Goal: Information Seeking & Learning: Find specific fact

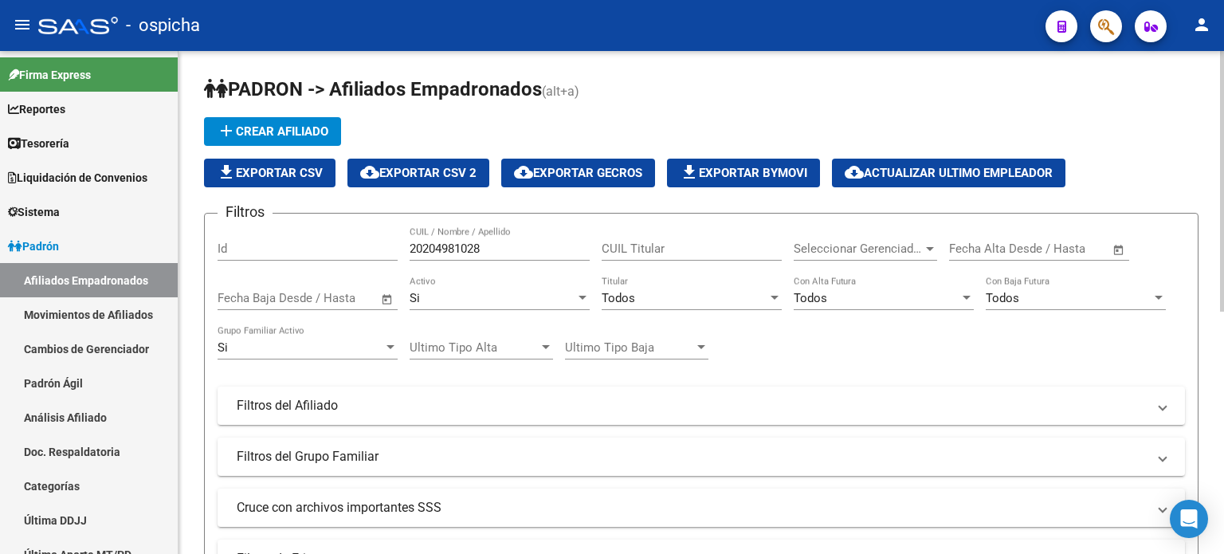
click at [502, 252] on input "20204981028" at bounding box center [499, 248] width 180 height 14
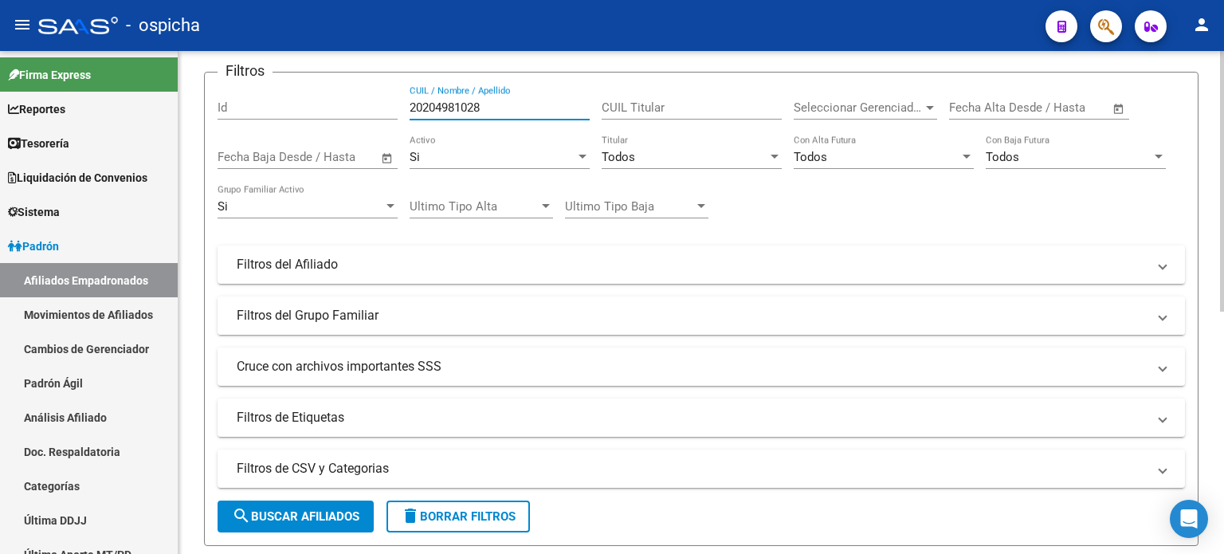
scroll to position [239, 0]
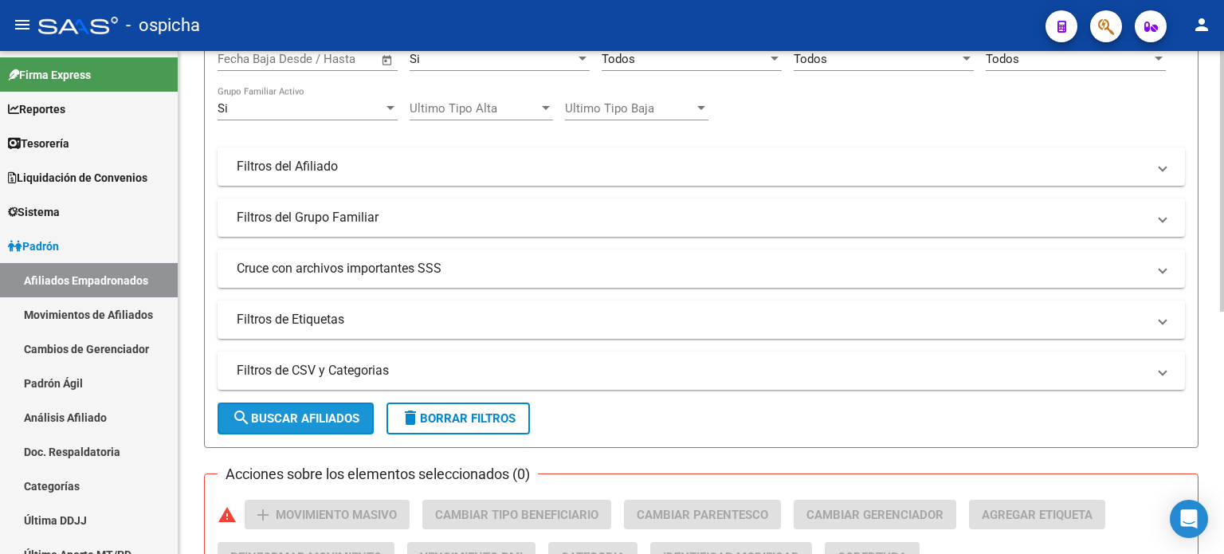
click at [339, 411] on span "search Buscar Afiliados" at bounding box center [295, 418] width 127 height 14
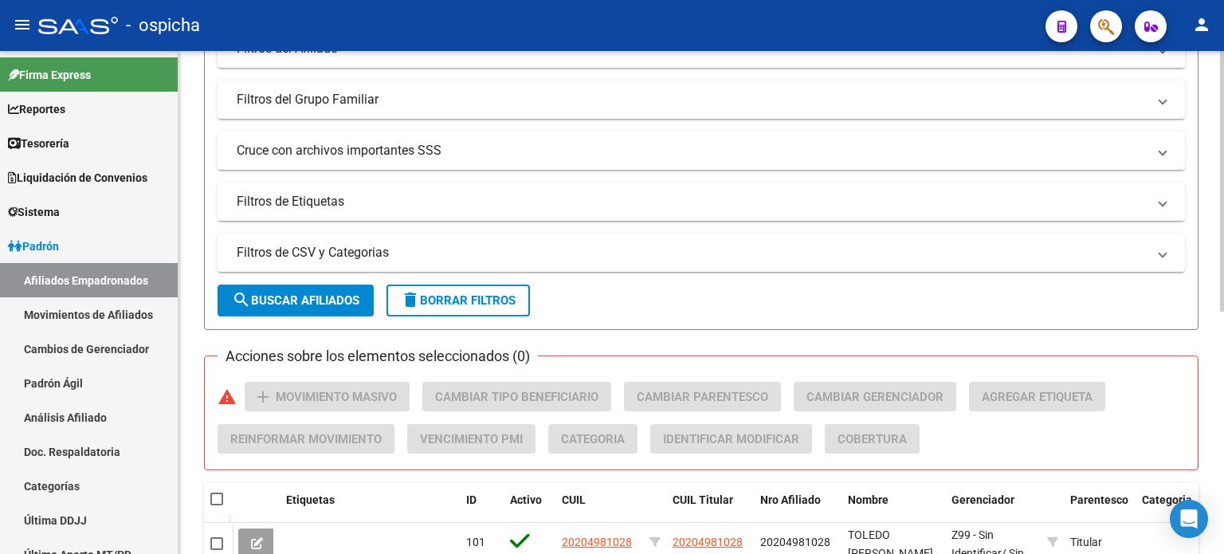
scroll to position [467, 0]
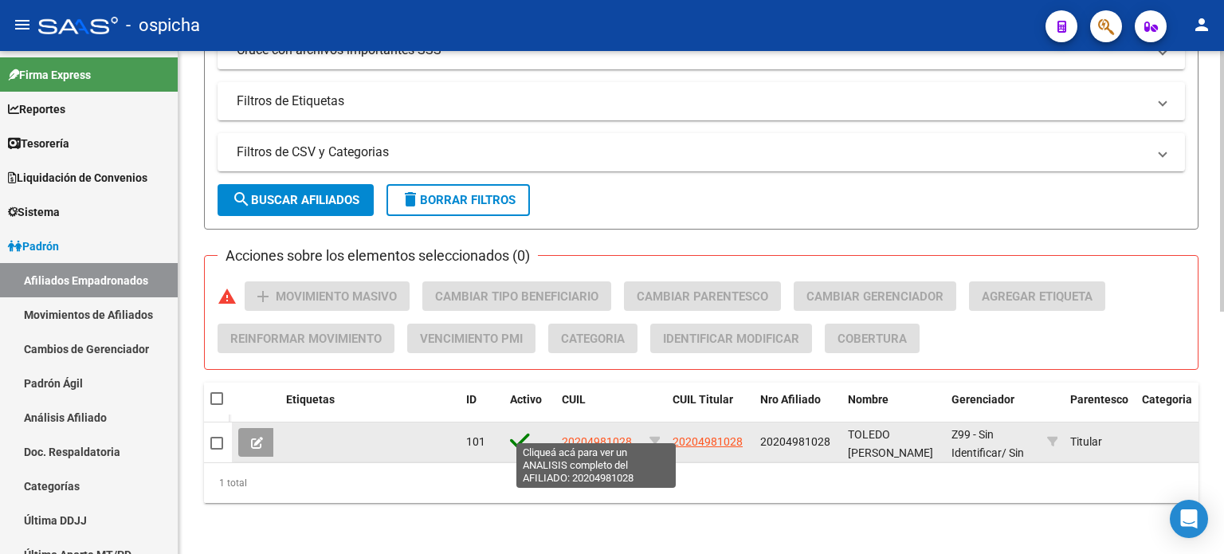
click at [602, 435] on span "20204981028" at bounding box center [597, 441] width 70 height 13
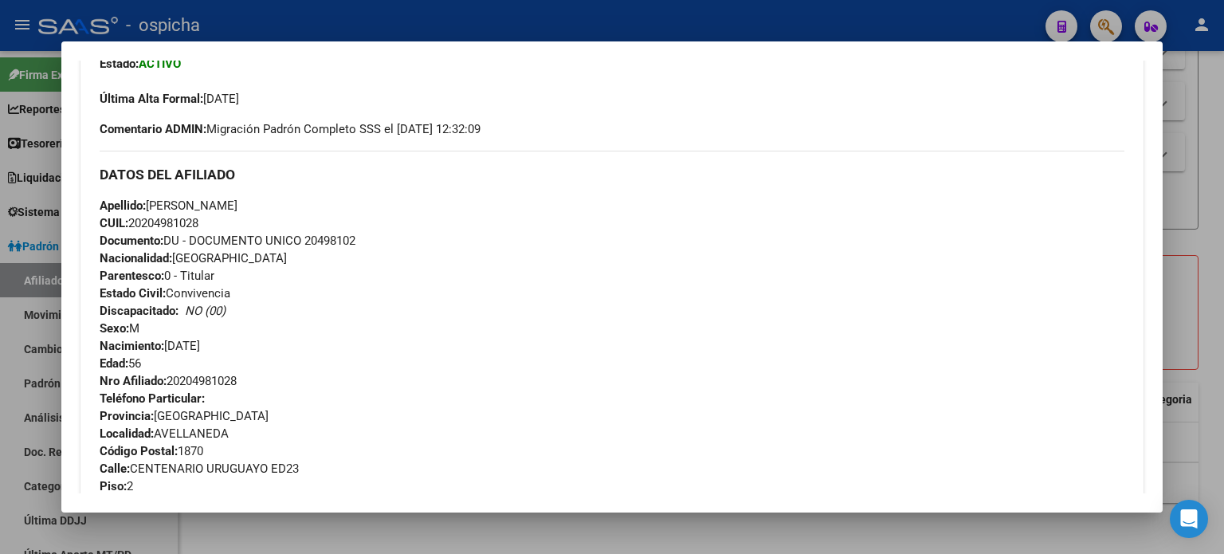
scroll to position [500, 0]
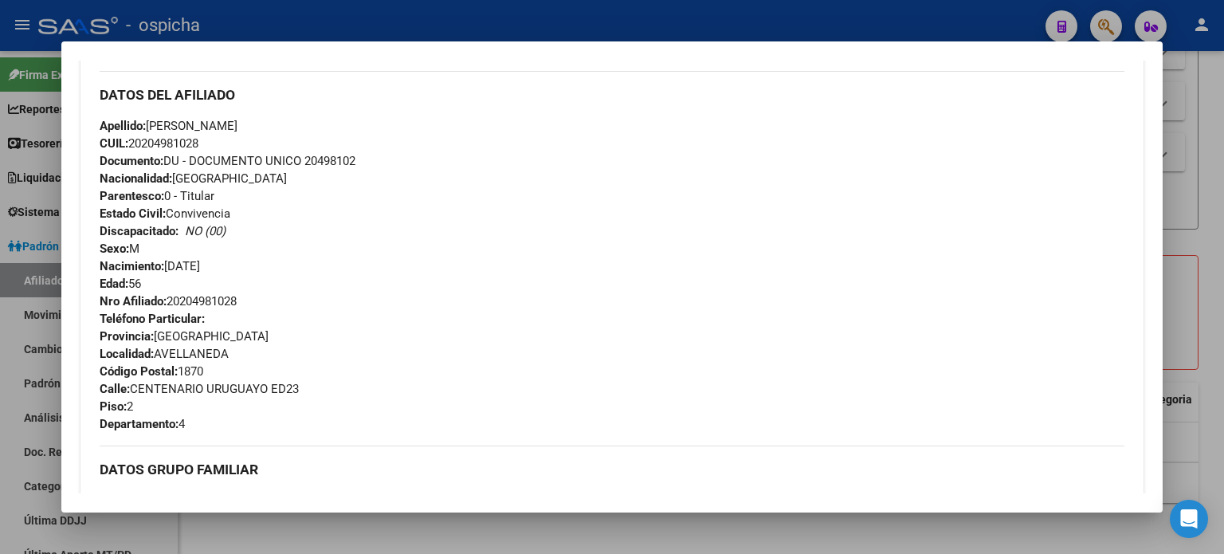
drag, startPoint x: 102, startPoint y: 172, endPoint x: 252, endPoint y: 421, distance: 290.9
click at [252, 421] on div "DATOS DEL AFILIADO Apellido: [PERSON_NAME] CUIL: 20204981028 Documento: DU - DO…" at bounding box center [612, 252] width 1025 height 362
copy div "DATOS DEL AFILIADO Apellido: [PERSON_NAME] CUIL: 20204981028 Documento: DU - DO…"
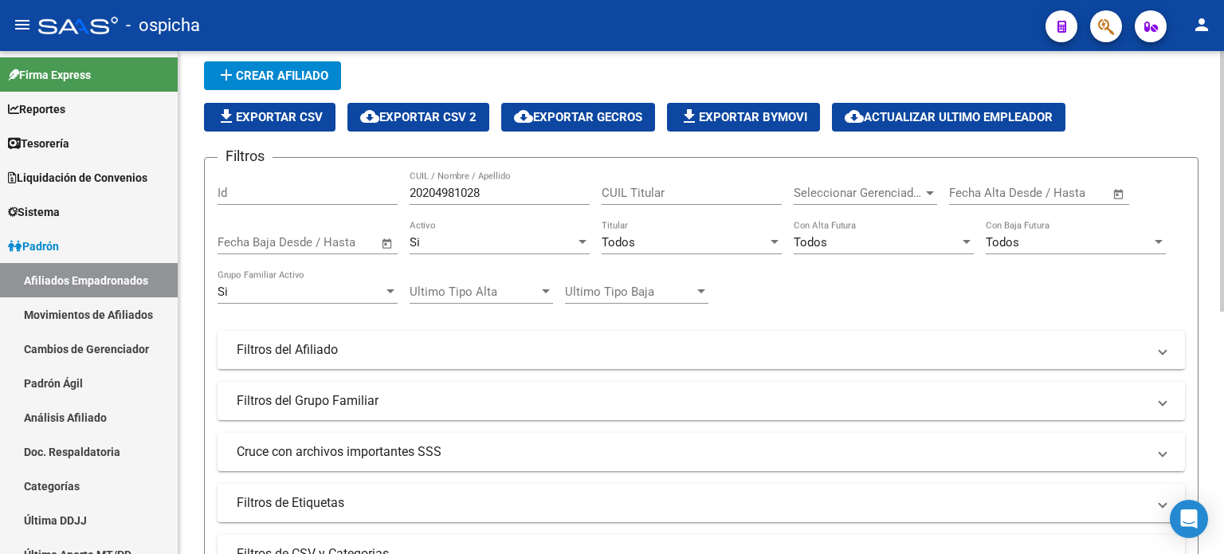
scroll to position [0, 0]
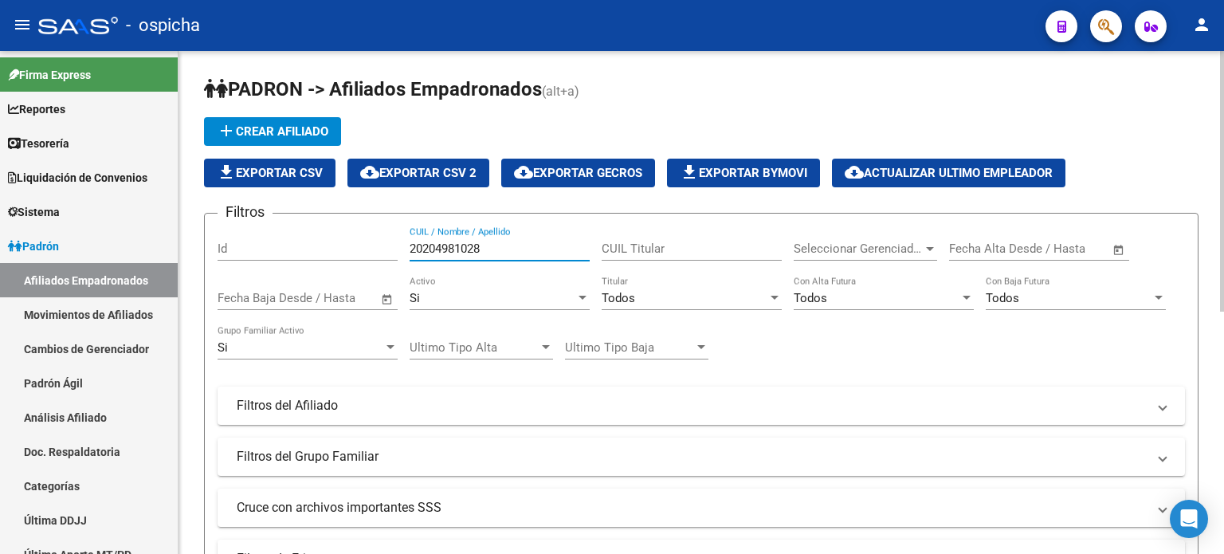
drag, startPoint x: 504, startPoint y: 245, endPoint x: 392, endPoint y: 245, distance: 111.5
click at [392, 245] on div "Filtros Id 20204981028 CUIL / Nombre / Apellido CUIL Titular Seleccionar Gerenc…" at bounding box center [700, 401] width 967 height 351
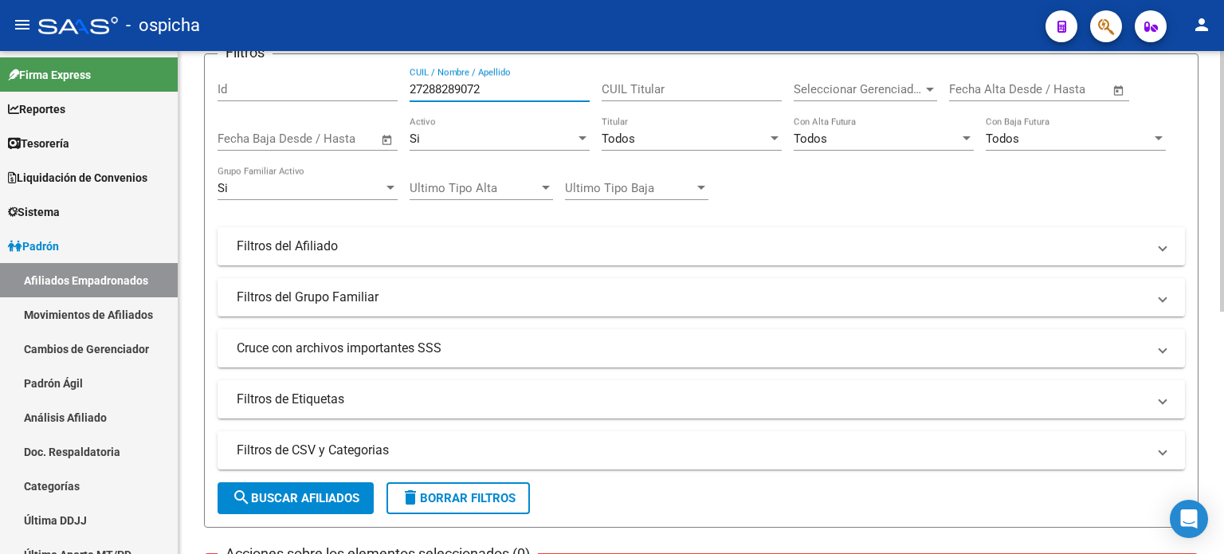
type input "27288289072"
click at [331, 480] on form "Filtros Id 27288289072 CUIL / Nombre / Apellido CUIL Titular Seleccionar Gerenc…" at bounding box center [701, 290] width 994 height 474
click at [338, 496] on span "search Buscar Afiliados" at bounding box center [295, 498] width 127 height 14
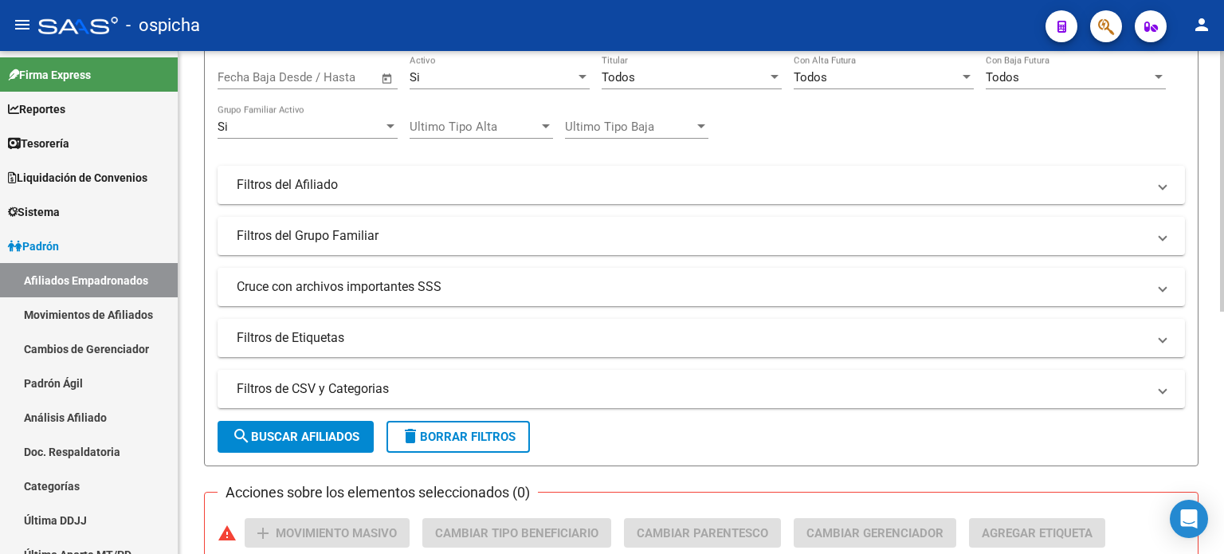
scroll to position [467, 0]
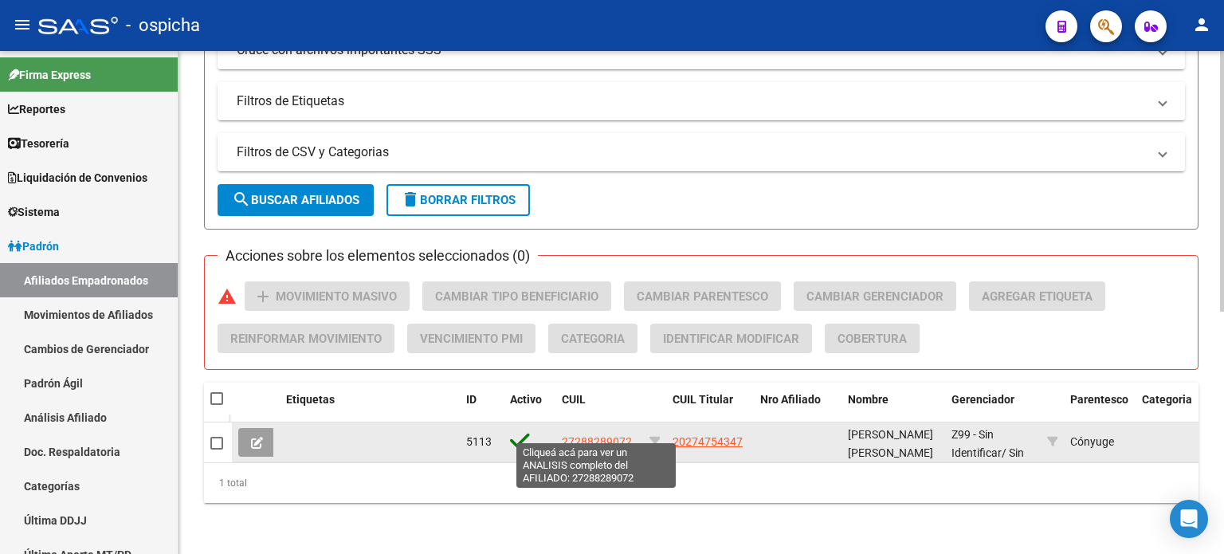
click at [583, 435] on span "27288289072" at bounding box center [597, 441] width 70 height 13
type textarea "27288289072"
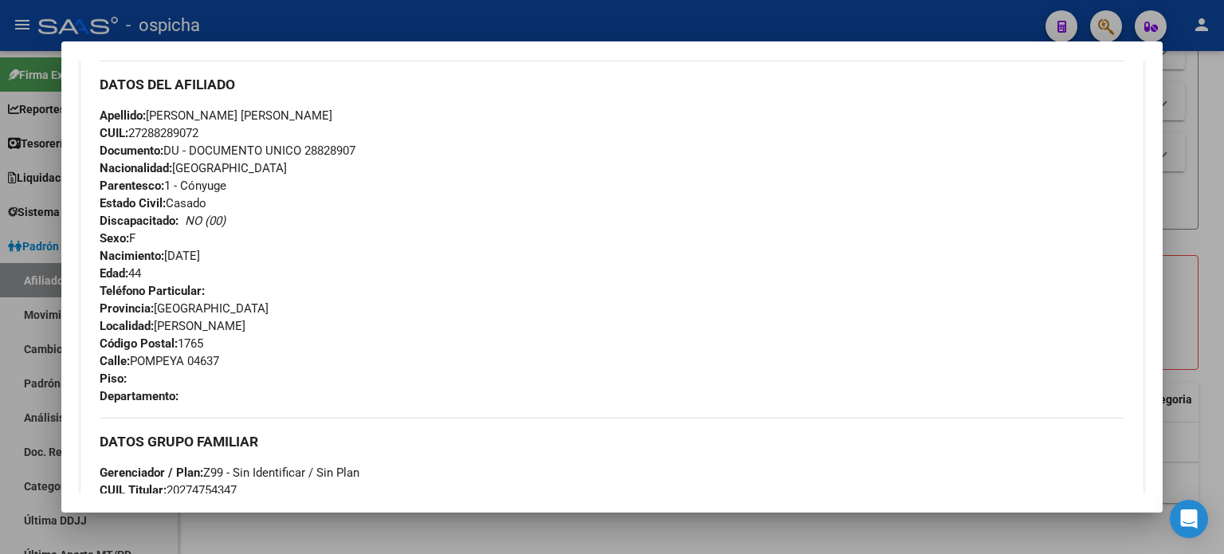
scroll to position [558, 0]
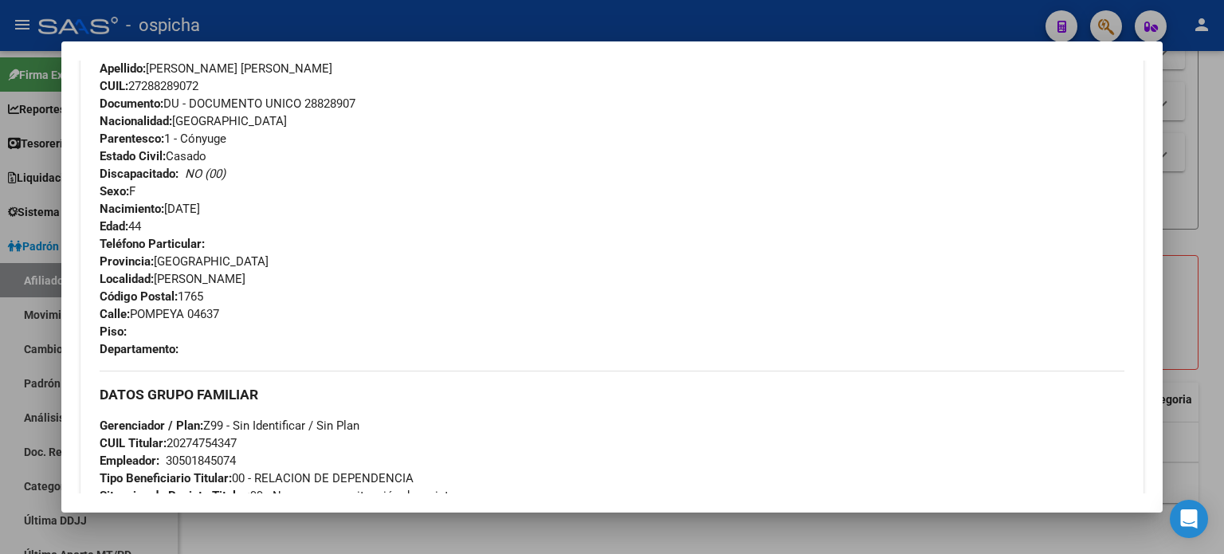
drag, startPoint x: 96, startPoint y: 195, endPoint x: 233, endPoint y: 345, distance: 203.0
click at [233, 345] on div "Enviar Credencial Digital remove_red_eye Movimientos Sin Certificado Discapacid…" at bounding box center [611, 300] width 1063 height 895
copy div "DATOS DEL AFILIADO Apellido: [PERSON_NAME] [PERSON_NAME] CUIL: 27288289072 Docu…"
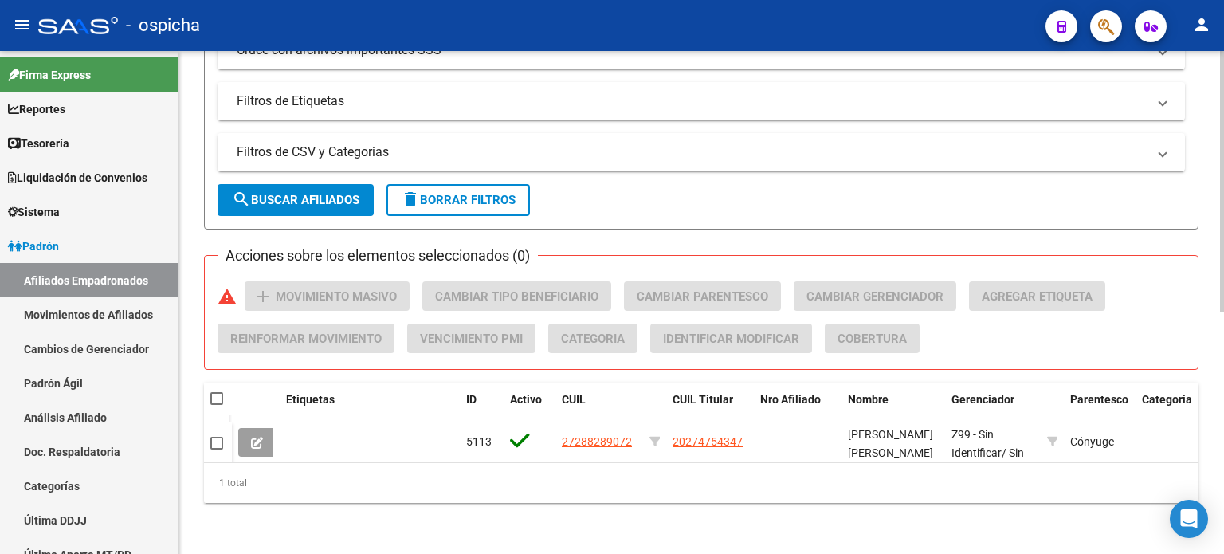
scroll to position [0, 0]
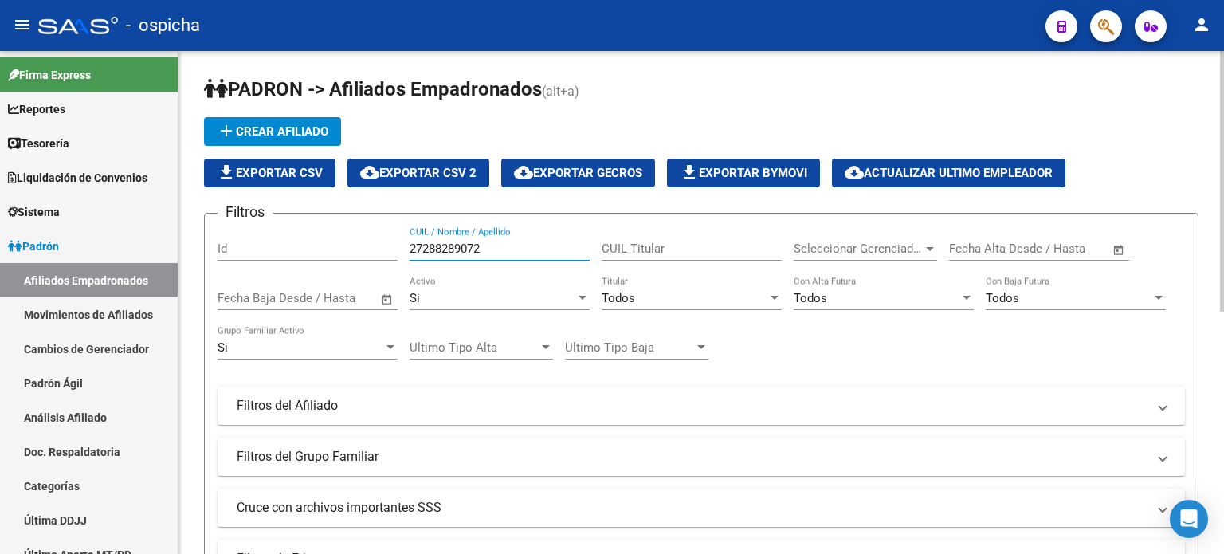
drag, startPoint x: 507, startPoint y: 245, endPoint x: 408, endPoint y: 246, distance: 98.8
click at [408, 246] on div "Filtros Id 27288289072 CUIL / Nombre / Apellido CUIL Titular Seleccionar Gerenc…" at bounding box center [700, 401] width 967 height 351
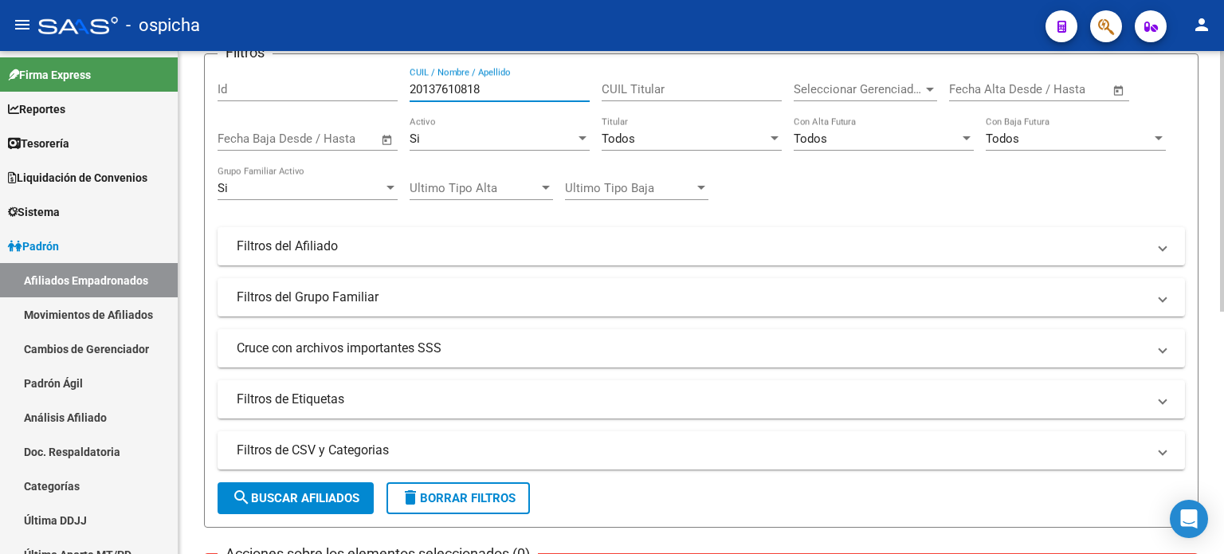
type input "20137610818"
click at [322, 492] on span "search Buscar Afiliados" at bounding box center [295, 498] width 127 height 14
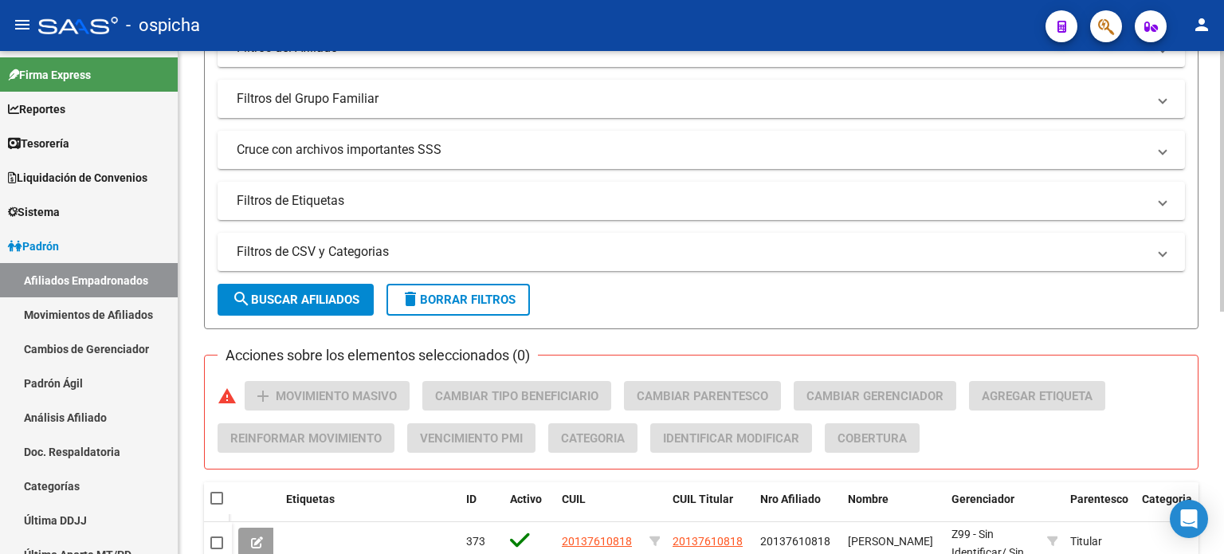
scroll to position [398, 0]
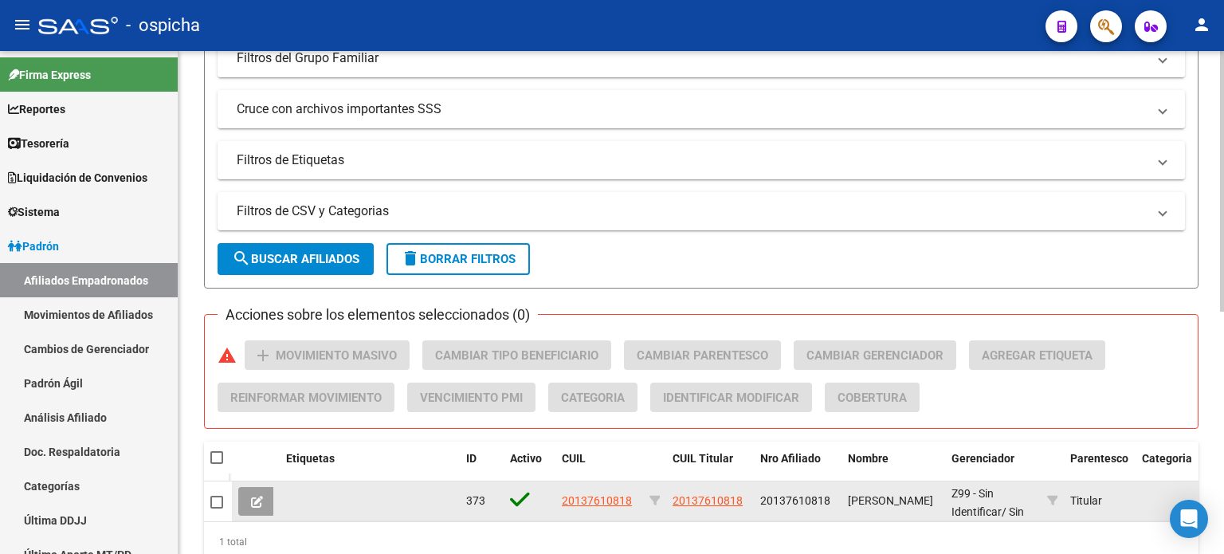
click at [578, 494] on span "20137610818" at bounding box center [597, 500] width 70 height 13
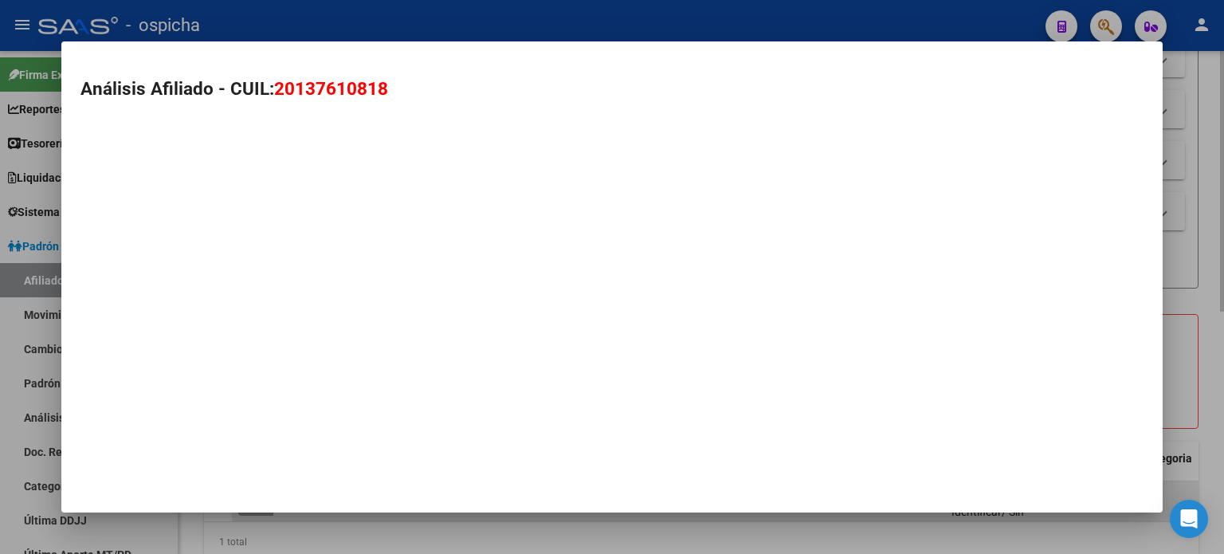
type textarea "20137610818"
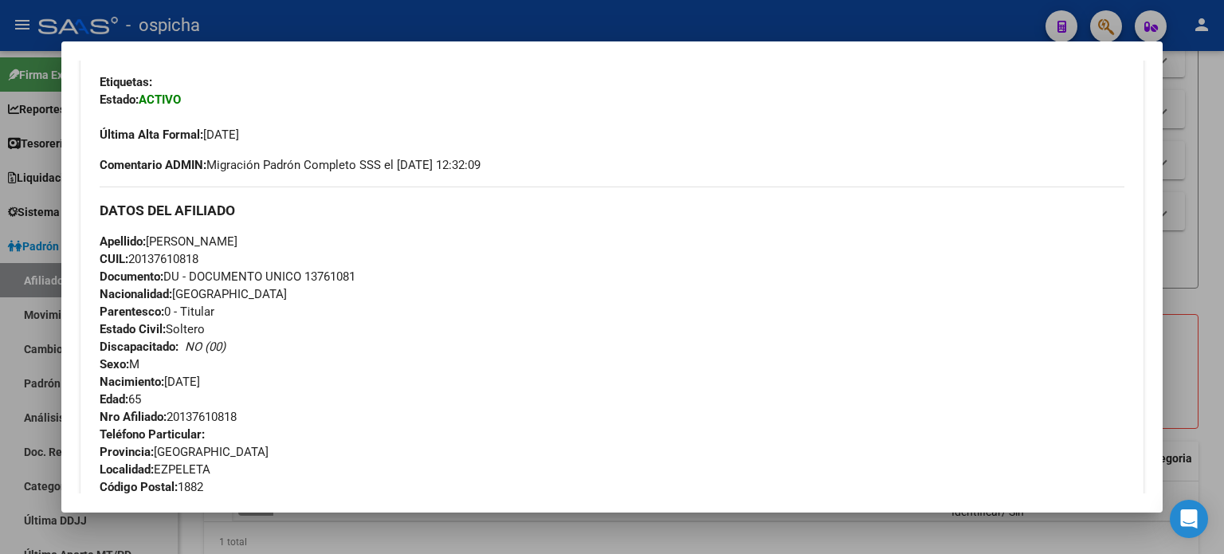
scroll to position [478, 0]
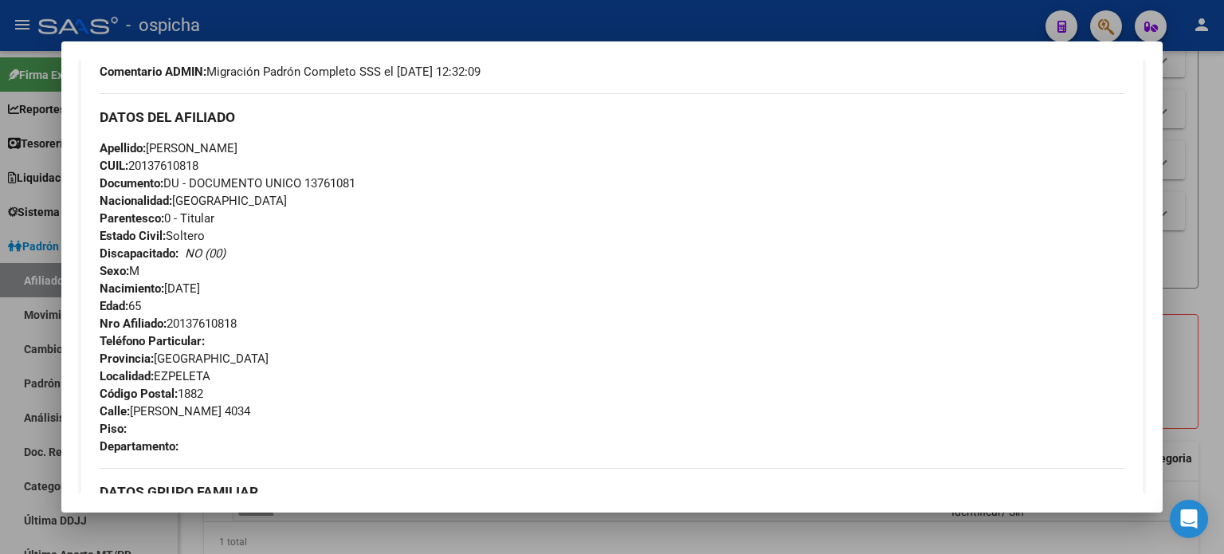
drag, startPoint x: 102, startPoint y: 116, endPoint x: 255, endPoint y: 442, distance: 360.0
click at [258, 445] on div "DATOS DEL AFILIADO Apellido: [PERSON_NAME] CUIL: 20137610818 Documento: DU - DO…" at bounding box center [612, 274] width 1025 height 362
copy div "DATOS DEL AFILIADO Apellido: [PERSON_NAME] CUIL: 20137610818 Documento: DU - DO…"
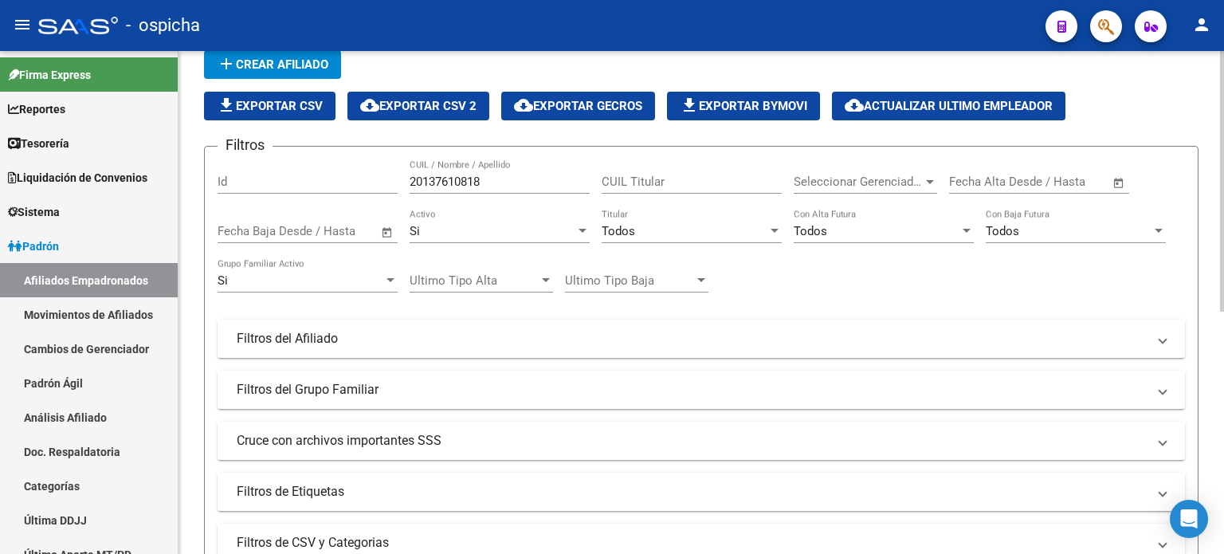
scroll to position [0, 0]
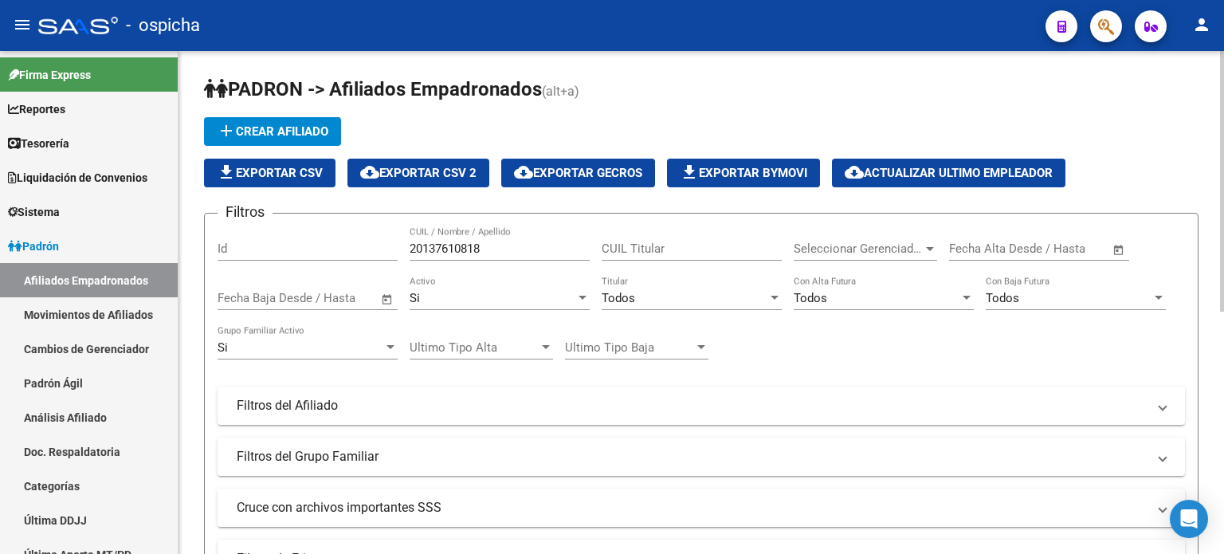
click at [494, 248] on input "20137610818" at bounding box center [499, 248] width 180 height 14
type input "2"
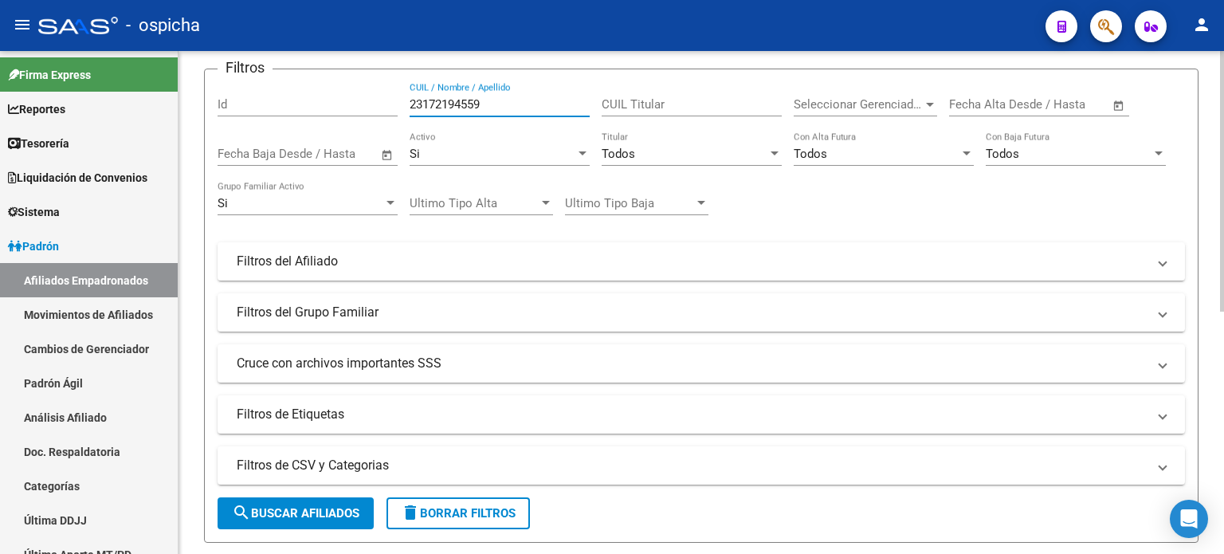
scroll to position [239, 0]
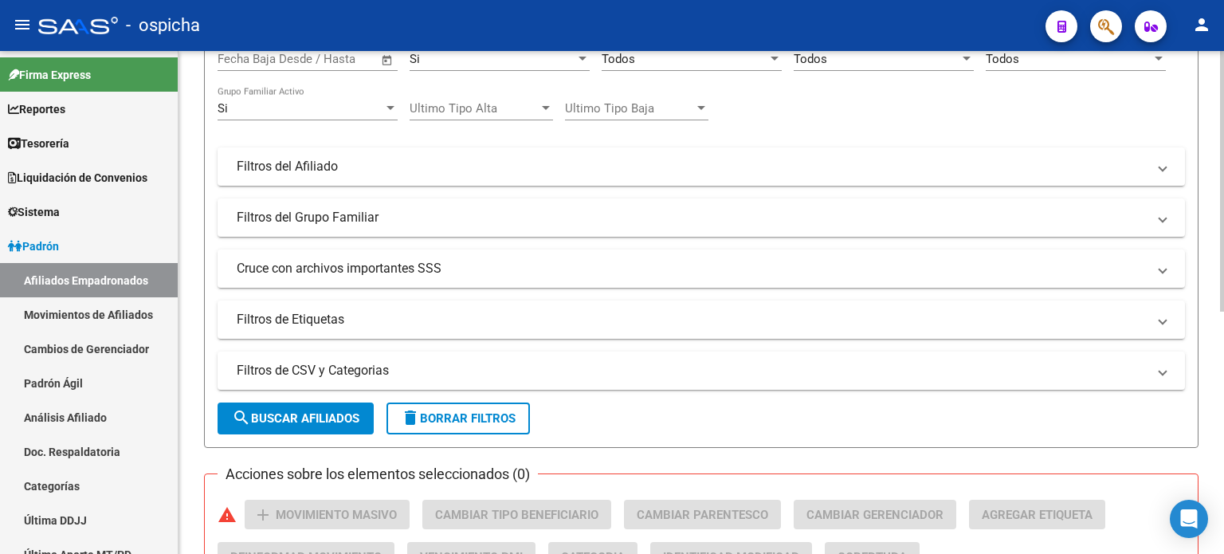
type input "23172194559"
click at [346, 411] on span "search Buscar Afiliados" at bounding box center [295, 418] width 127 height 14
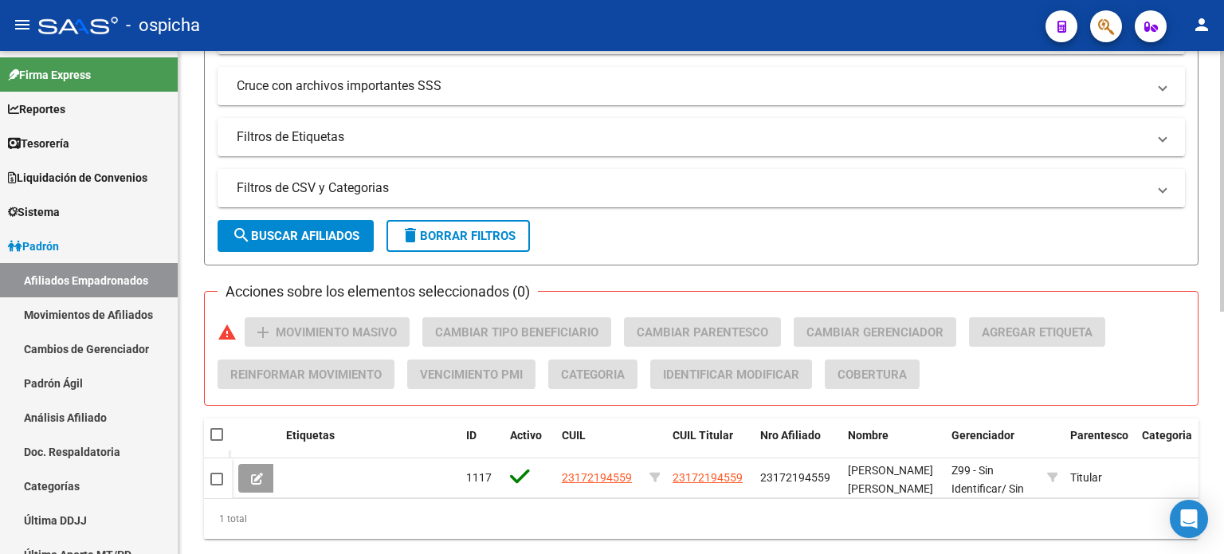
scroll to position [467, 0]
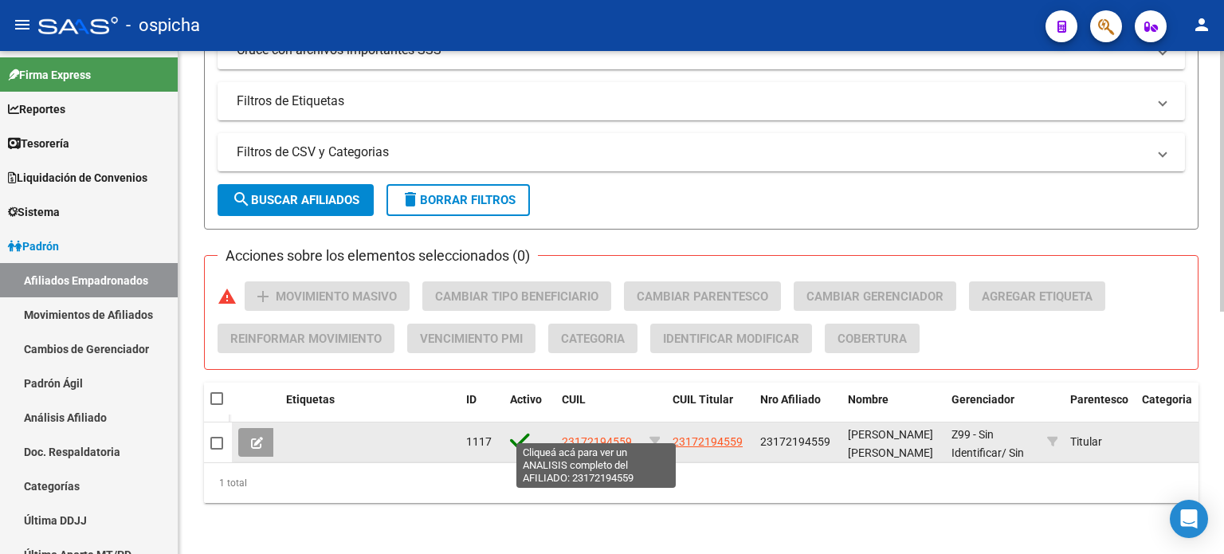
click at [570, 435] on span "23172194559" at bounding box center [597, 441] width 70 height 13
type textarea "23172194559"
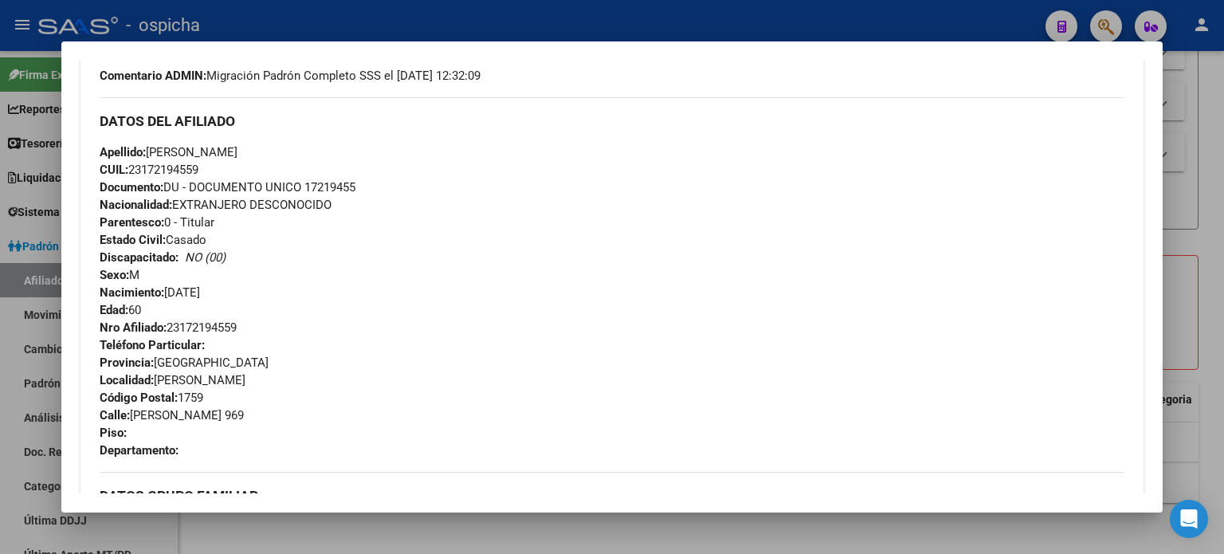
scroll to position [478, 0]
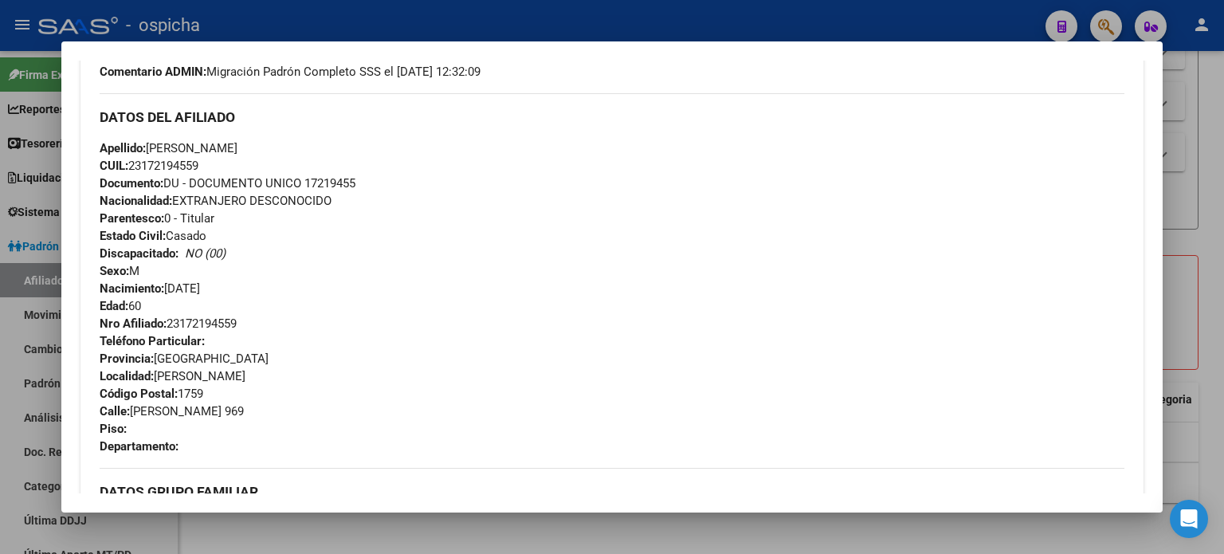
drag, startPoint x: 96, startPoint y: 112, endPoint x: 272, endPoint y: 446, distance: 378.1
click at [272, 446] on div "Enviar Credencial Digital remove_red_eye Movimientos Sin Certificado Discapacid…" at bounding box center [611, 353] width 1063 height 841
copy div "DATOS DEL AFILIADO Apellido: [PERSON_NAME] CUIL: 23172194559 Documento: DU - DO…"
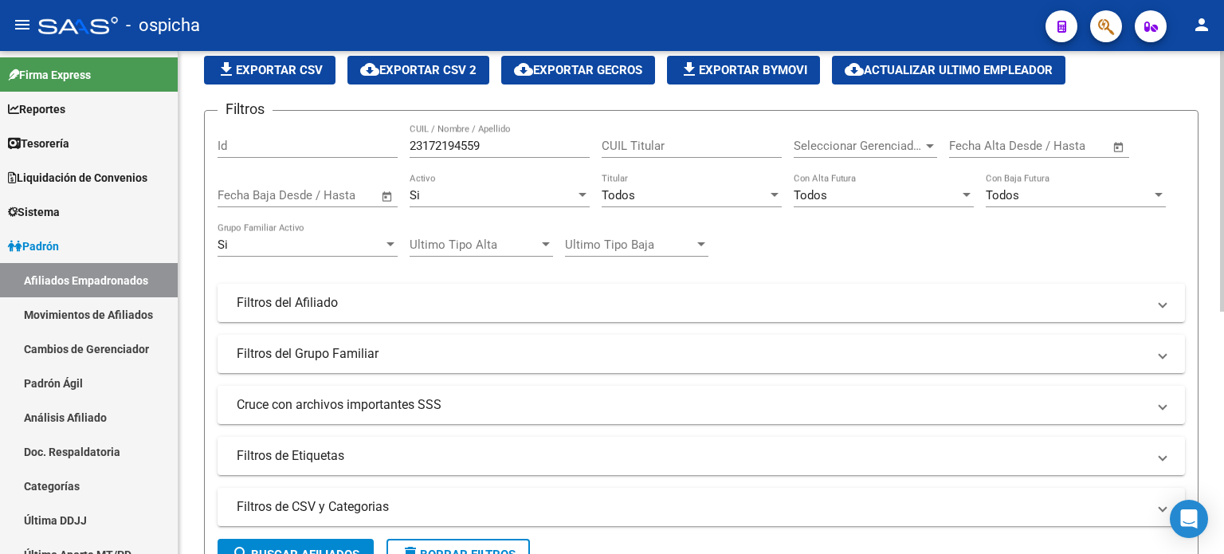
scroll to position [69, 0]
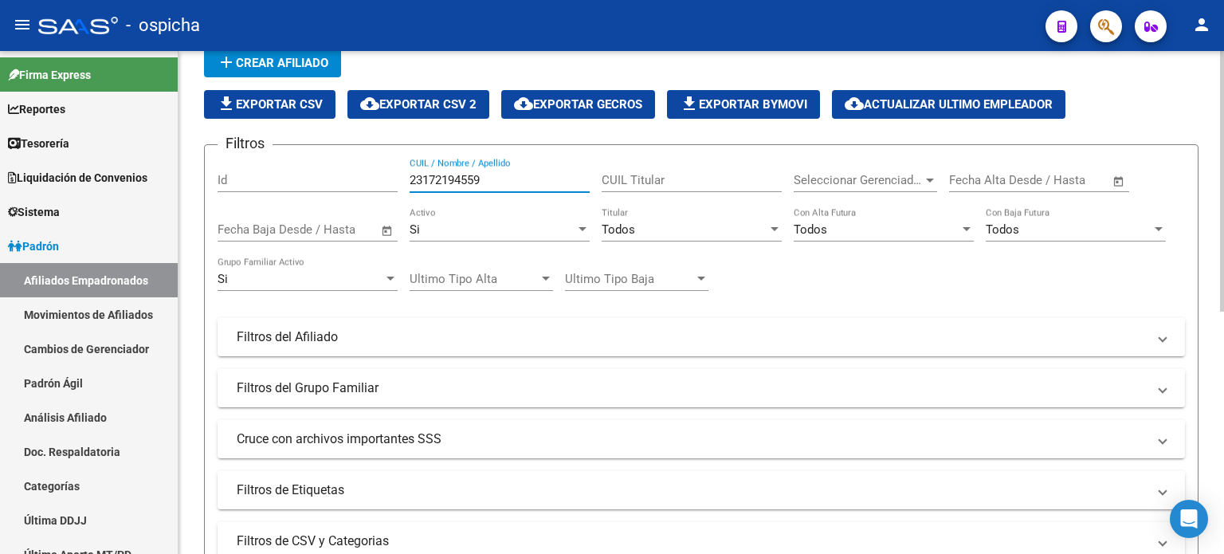
drag, startPoint x: 505, startPoint y: 182, endPoint x: 411, endPoint y: 187, distance: 94.1
click at [411, 187] on div "23172194559 CUIL / Nombre / Apellido" at bounding box center [499, 175] width 180 height 34
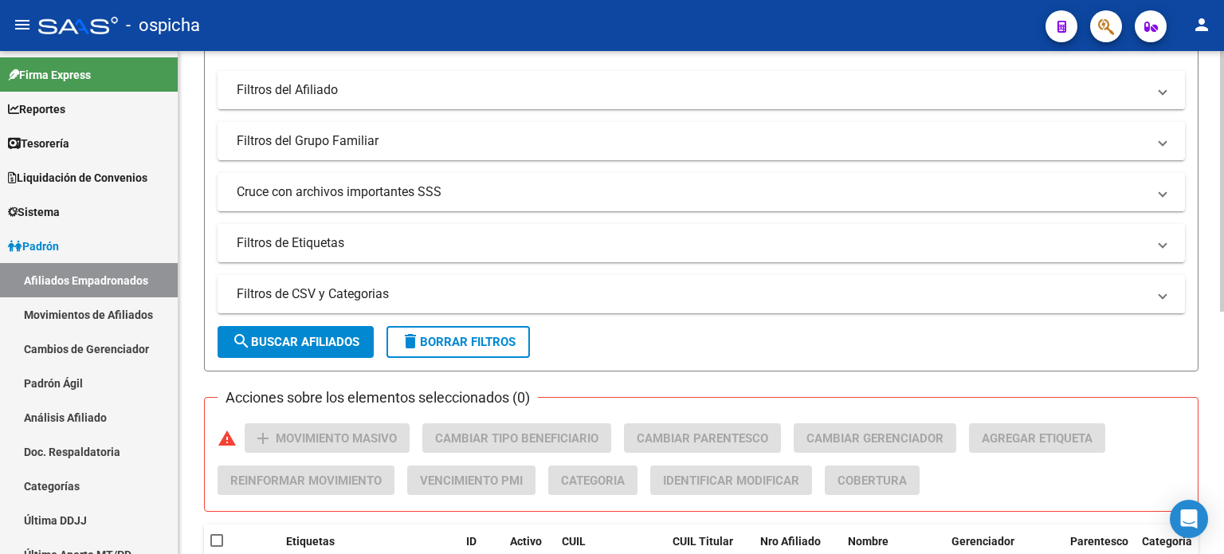
scroll to position [387, 0]
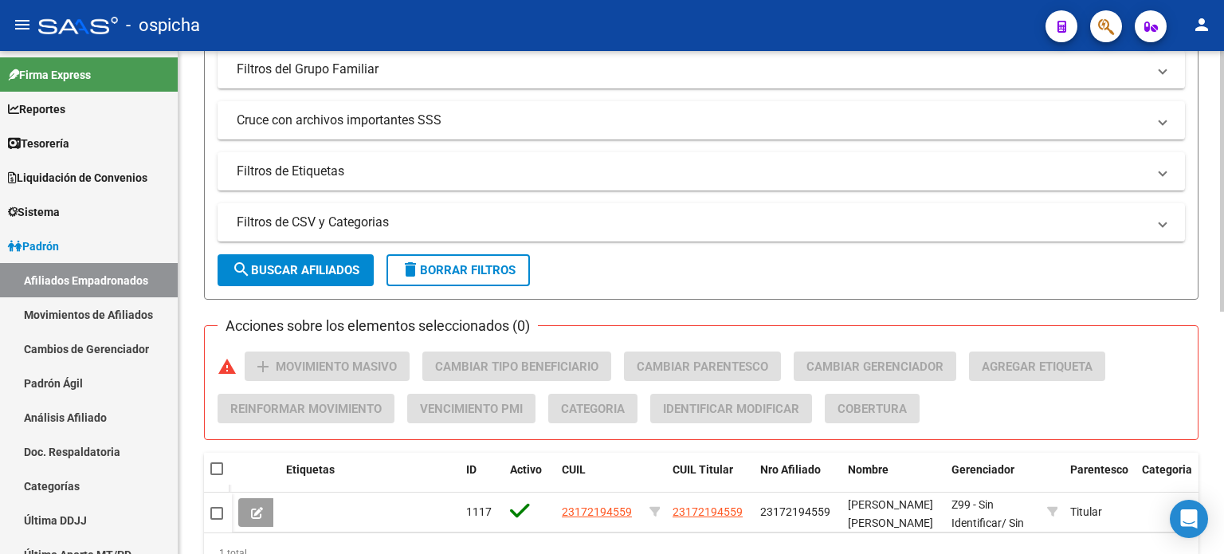
click at [315, 276] on button "search Buscar Afiliados" at bounding box center [295, 270] width 156 height 32
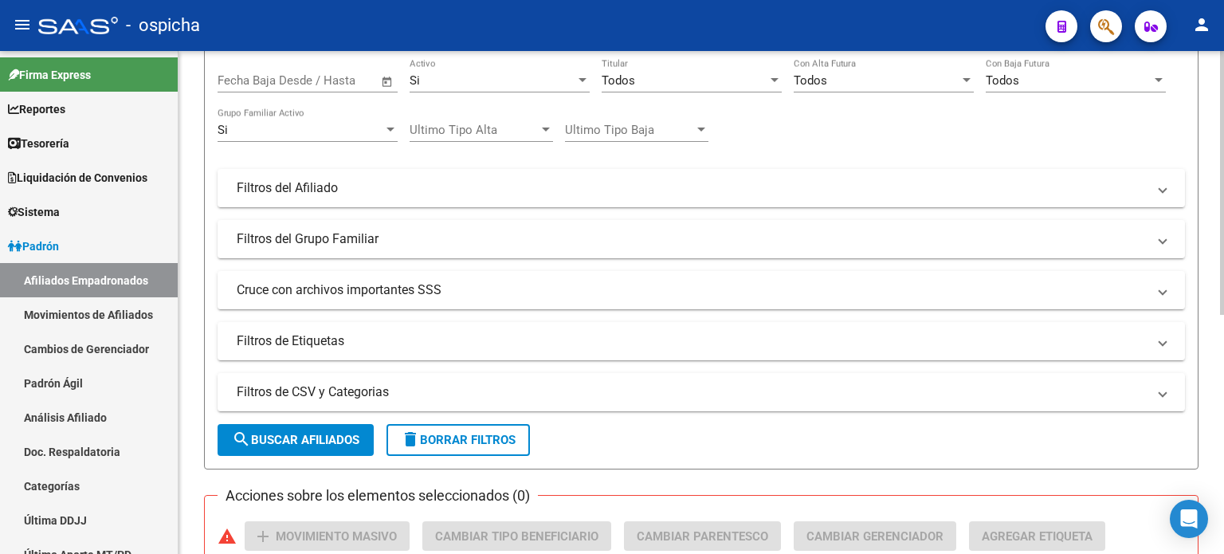
scroll to position [0, 0]
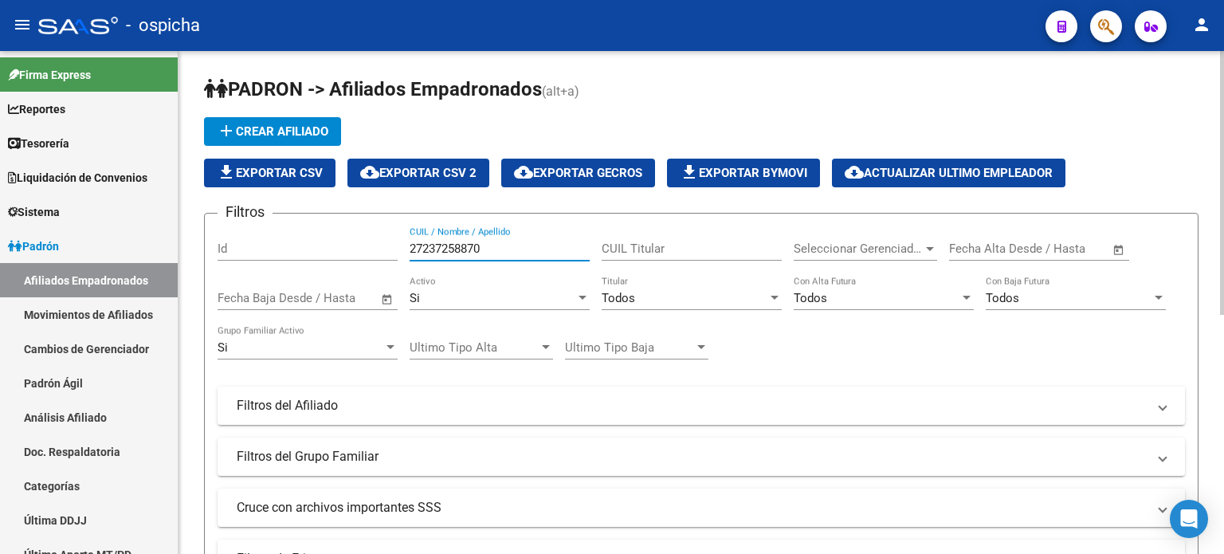
drag, startPoint x: 456, startPoint y: 248, endPoint x: 462, endPoint y: 227, distance: 21.7
click at [456, 247] on input "27237258870" at bounding box center [499, 248] width 180 height 14
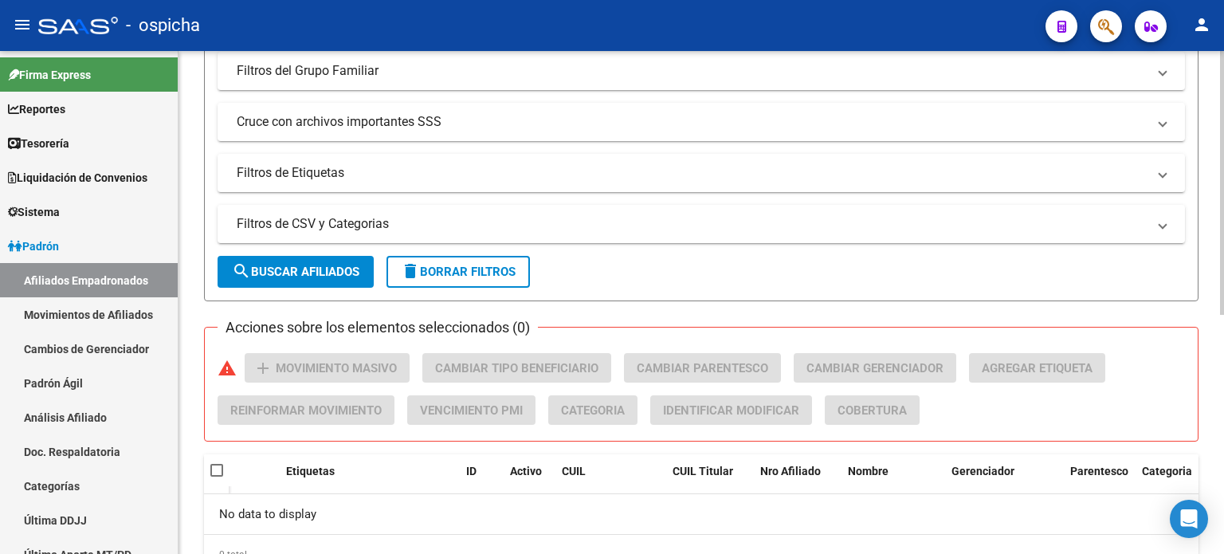
scroll to position [398, 0]
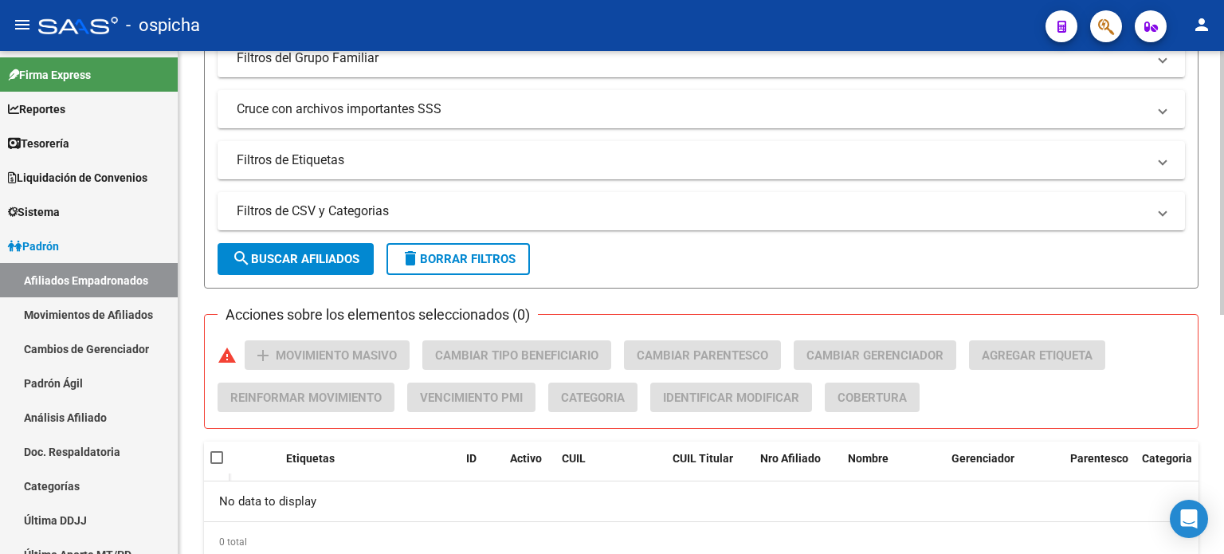
type input "27237256870"
click at [301, 259] on span "search Buscar Afiliados" at bounding box center [295, 259] width 127 height 14
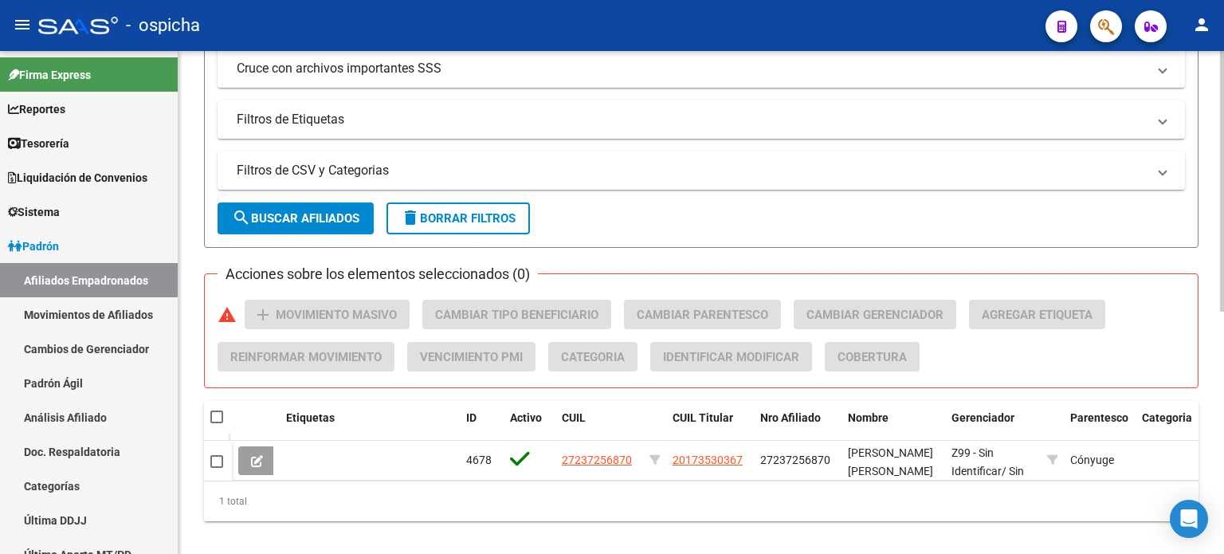
scroll to position [467, 0]
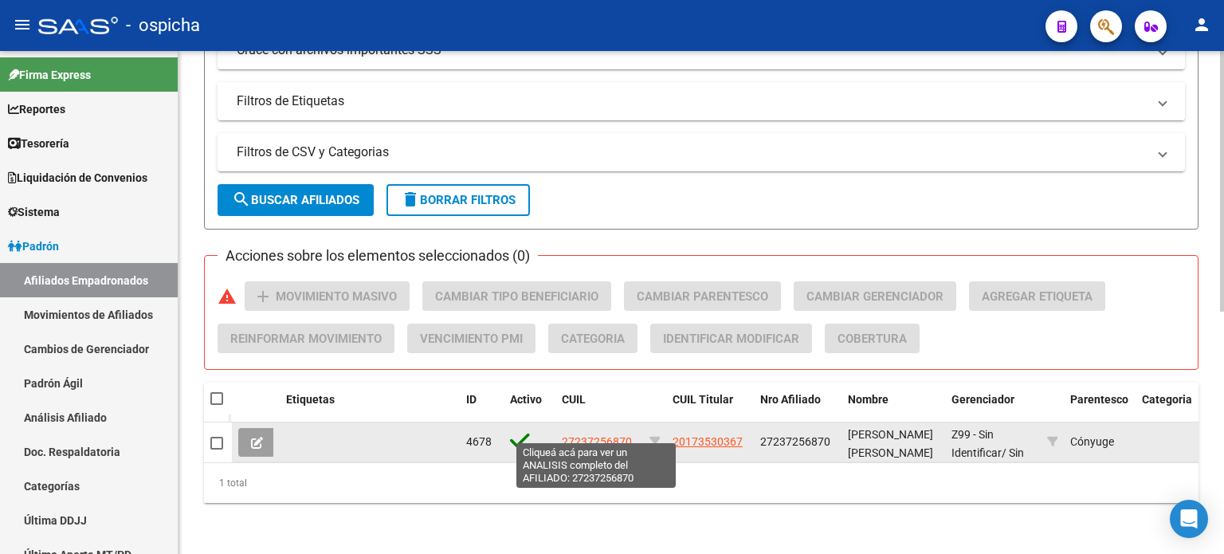
click at [577, 435] on span "27237256870" at bounding box center [597, 441] width 70 height 13
type textarea "27237256870"
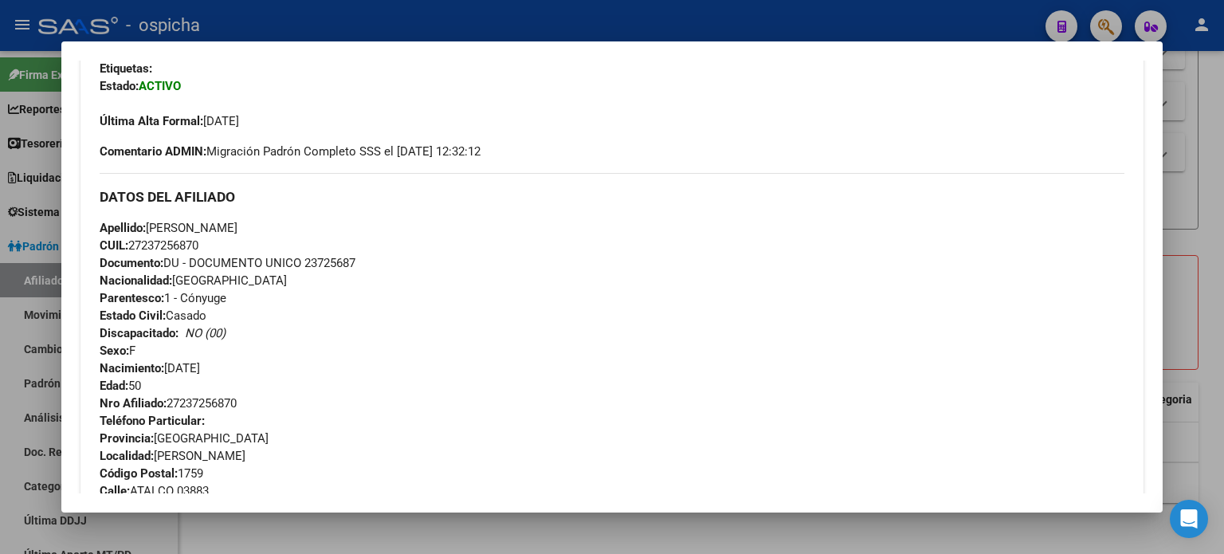
scroll to position [478, 0]
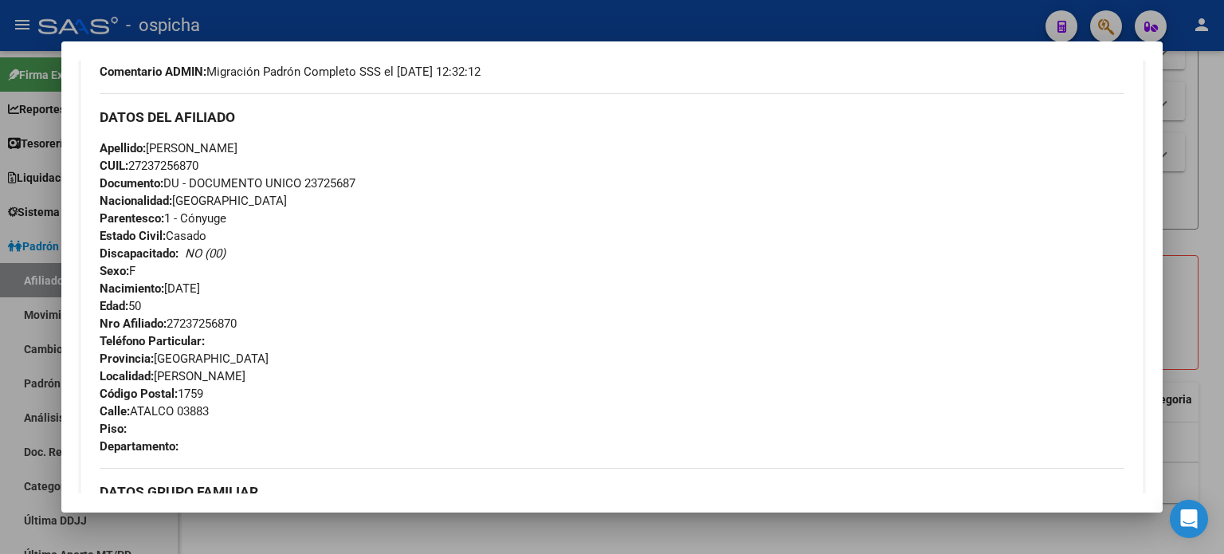
drag, startPoint x: 100, startPoint y: 111, endPoint x: 256, endPoint y: 427, distance: 352.4
click at [262, 446] on div "DATOS DEL AFILIADO Apellido: [PERSON_NAME]: 27237256870 Documento: DU - DOCUMEN…" at bounding box center [612, 274] width 1025 height 362
copy div "DATOS DEL AFILIADO Apellido: [PERSON_NAME]: 27237256870 Documento: DU - DOCUMEN…"
